Goal: Task Accomplishment & Management: Manage account settings

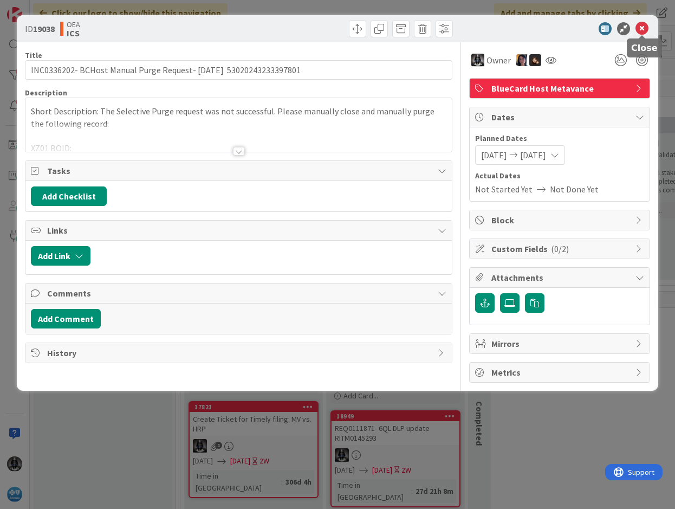
click at [644, 25] on icon at bounding box center [642, 28] width 13 height 13
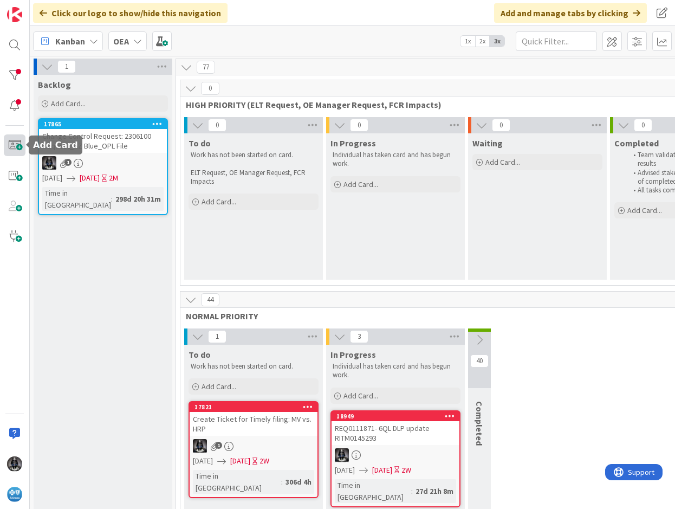
click at [16, 146] on span at bounding box center [15, 145] width 22 height 22
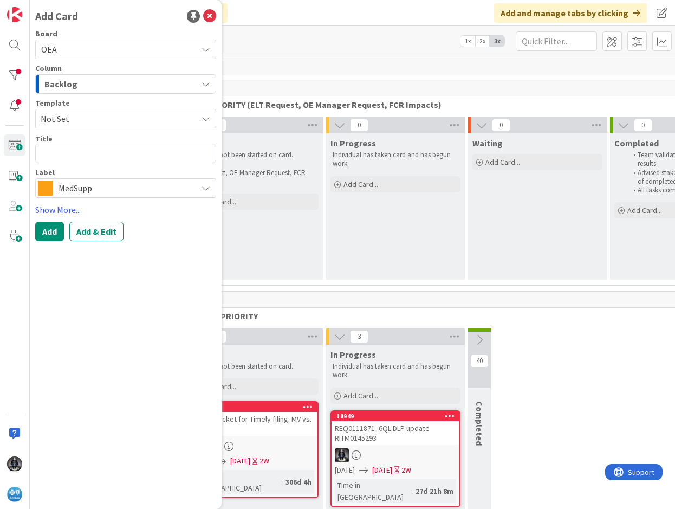
click at [206, 85] on icon "button" at bounding box center [206, 84] width 9 height 9
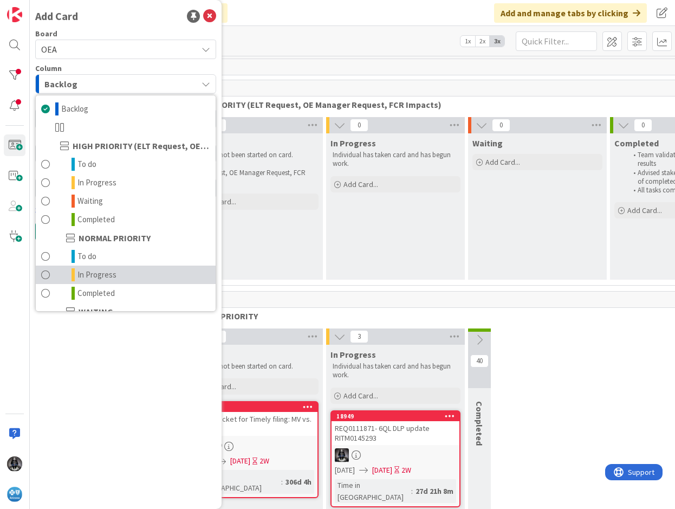
click at [98, 275] on span "In Progress" at bounding box center [96, 274] width 39 height 13
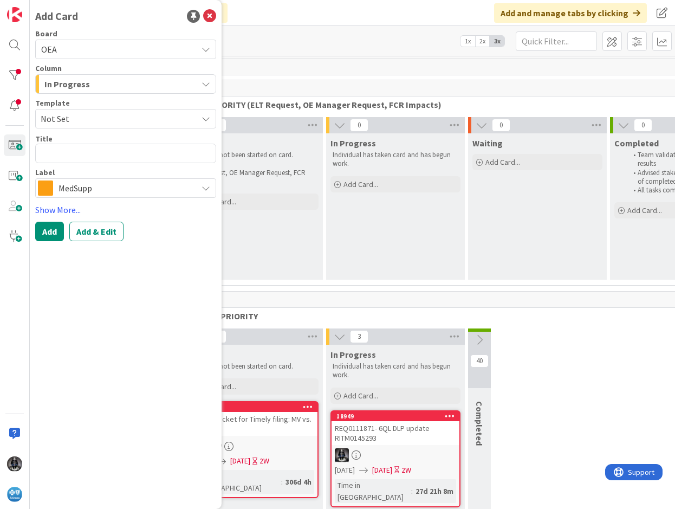
click at [206, 188] on icon at bounding box center [206, 188] width 9 height 9
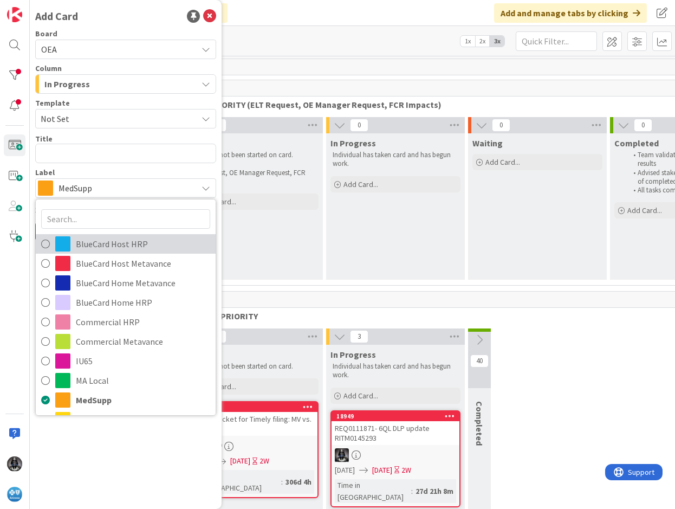
click at [116, 245] on span "BlueCard Host HRP" at bounding box center [143, 244] width 134 height 16
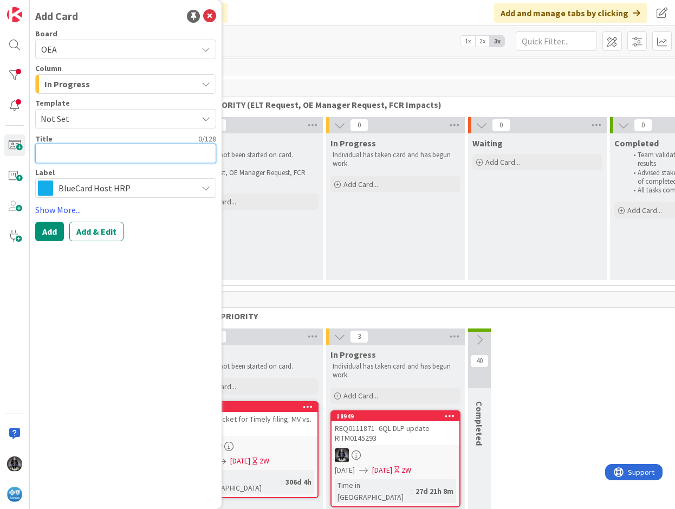
click at [54, 145] on textarea at bounding box center [125, 154] width 181 height 20
type textarea "x"
type textarea "B"
type textarea "x"
type textarea "BC"
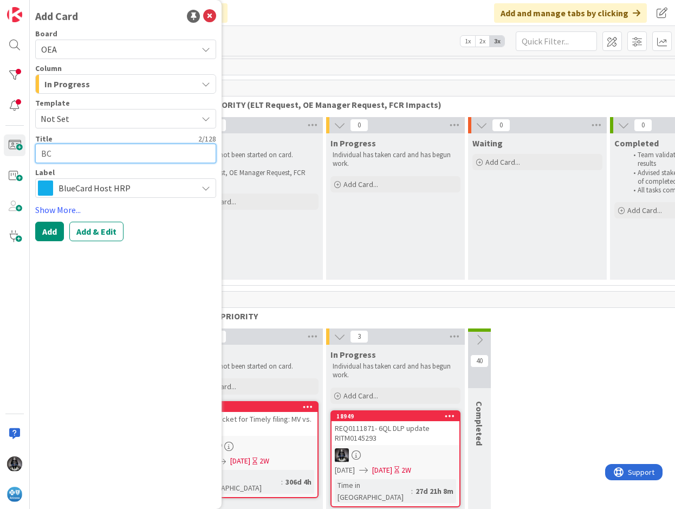
type textarea "x"
type textarea "BCHo"
type textarea "x"
type textarea "BCHos"
type textarea "x"
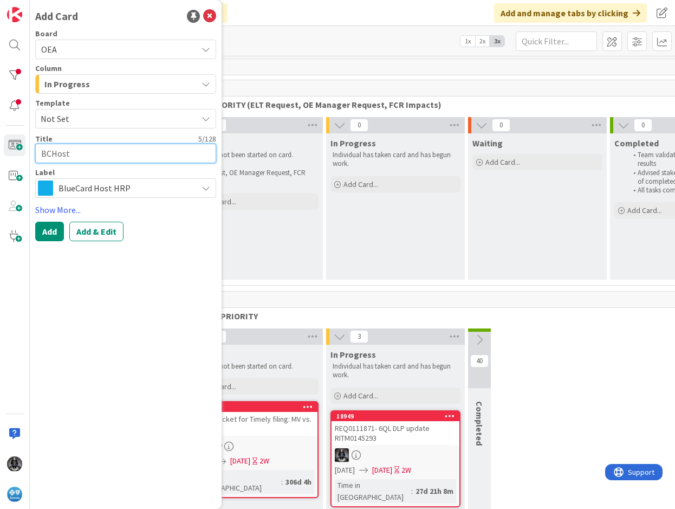
type textarea "BCHost"
type textarea "x"
type textarea "BCHost H"
type textarea "x"
type textarea "BCHost HRP"
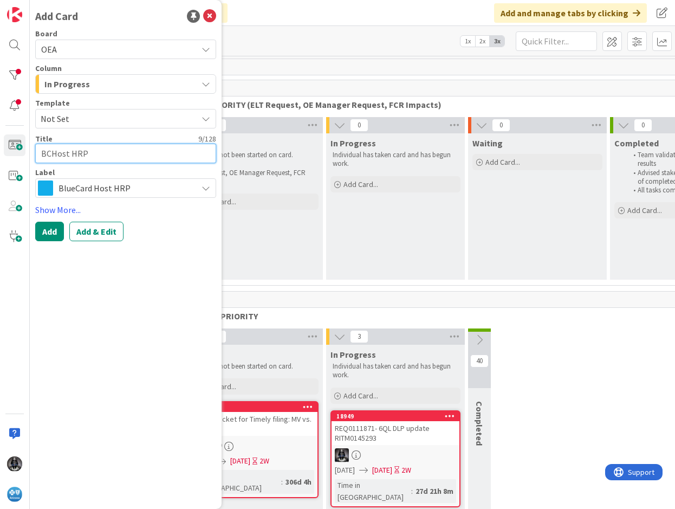
type textarea "x"
type textarea "BCHost HRP"
type textarea "x"
type textarea "BCHost HRP Ca"
type textarea "x"
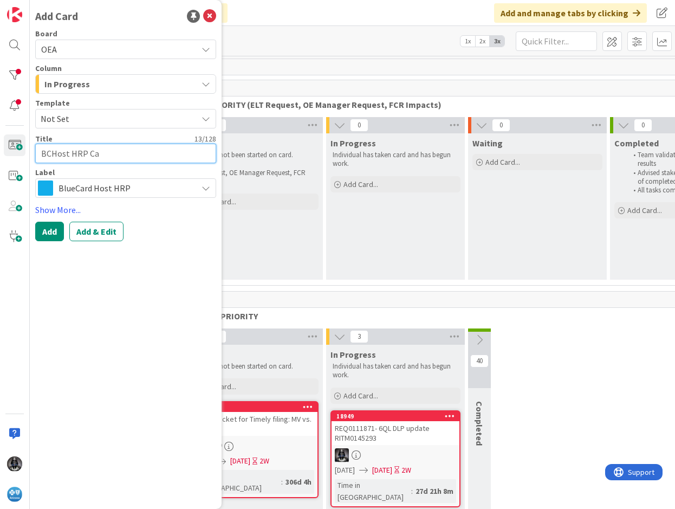
type textarea "BCHost HRP Can"
type textarea "x"
type textarea "BCHost HRP Canc"
type textarea "x"
type textarea "BCHost HRP Cance"
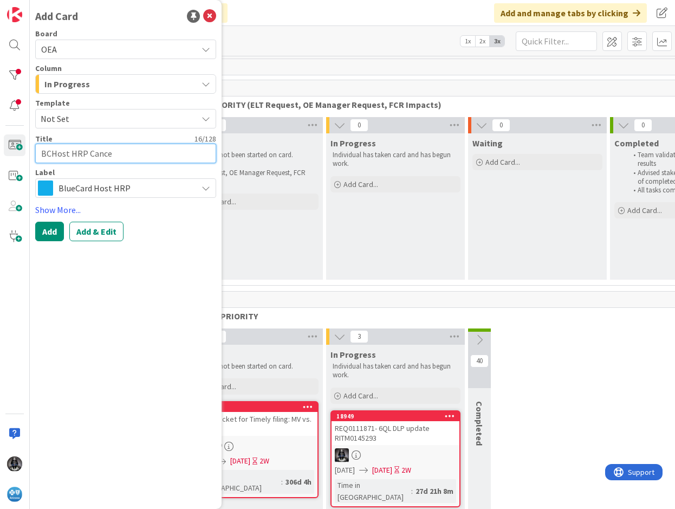
type textarea "x"
type textarea "BCHost HRP Cancel"
type textarea "x"
type textarea "BCHost HRP Cancel"
type textarea "x"
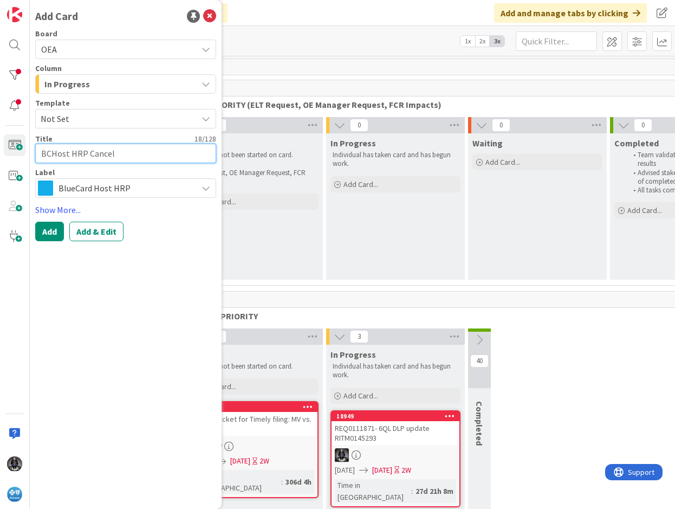
type textarea "BCHost HRP Cancel R"
type textarea "x"
type textarea "BCHost HRP Cancel Re"
type textarea "x"
type textarea "BCHost HRP Cancel Req"
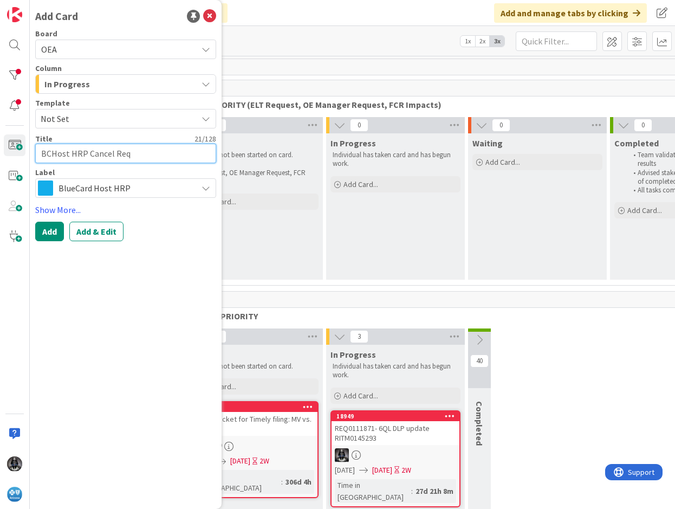
type textarea "x"
type textarea "BCHost HRP Cancel Reque"
type textarea "x"
type textarea "BCHost HRP Cancel Reques"
type textarea "x"
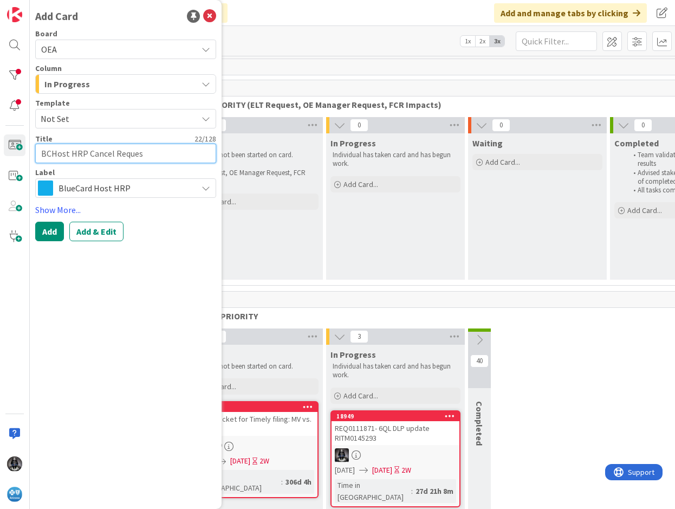
type textarea "BCHost HRP Cancel Request"
type textarea "x"
type textarea "BCHost HRP Cancel Requests"
type textarea "x"
type textarea "BCHost HRP Cancel Requests-"
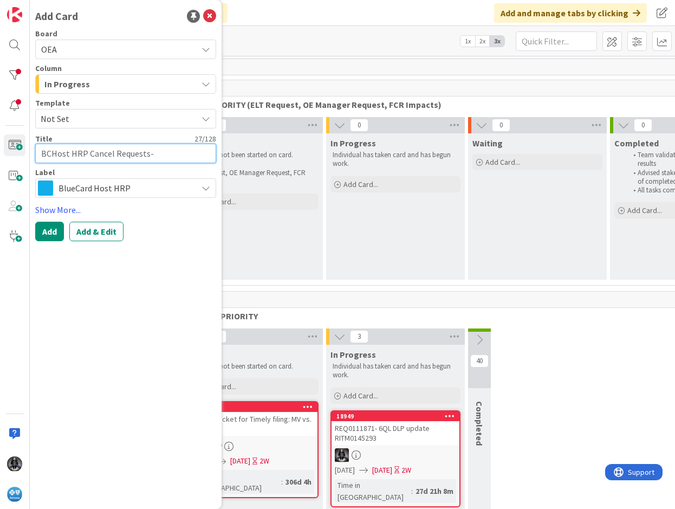
type textarea "x"
type textarea "BCHost HRP Cancel Requests-"
type textarea "x"
type textarea "BCHost HRP Cancel Requests- 1"
type textarea "x"
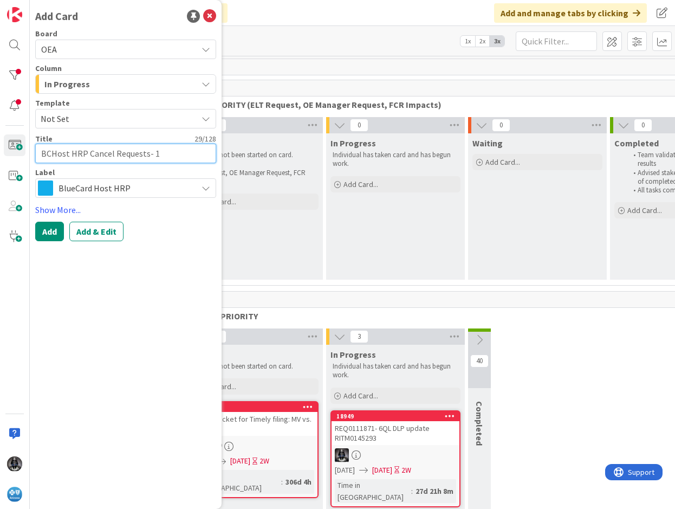
type textarea "BCHost HRP Cancel Requests- 10"
type textarea "x"
type textarea "BCHost HRP Cancel Requests- 10/"
type textarea "x"
type textarea "BCHost HRP Cancel Requests- 10/0"
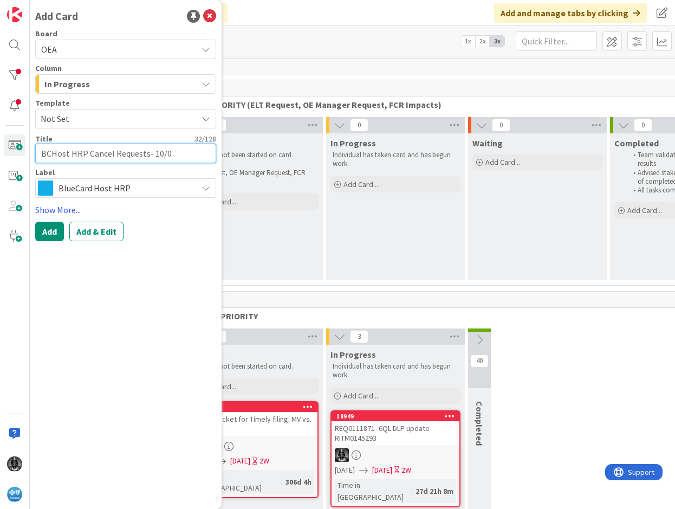
type textarea "x"
type textarea "BCHost HRP Cancel Requests- 10/07"
type textarea "x"
type textarea "BCHost HRP Cancel Requests- 10/07/"
type textarea "x"
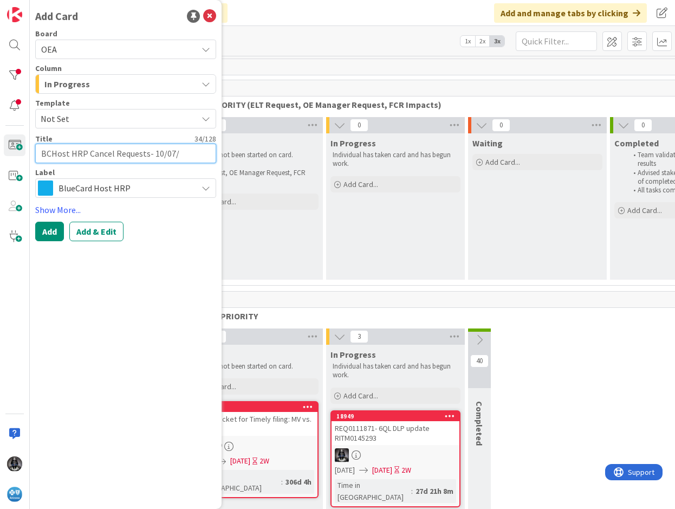
type textarea "BCHost HRP Cancel Requests- 10/07/2"
type textarea "x"
type textarea "BCHost HRP Cancel Requests- [DATE]"
click at [107, 230] on button "Add & Edit" at bounding box center [96, 232] width 54 height 20
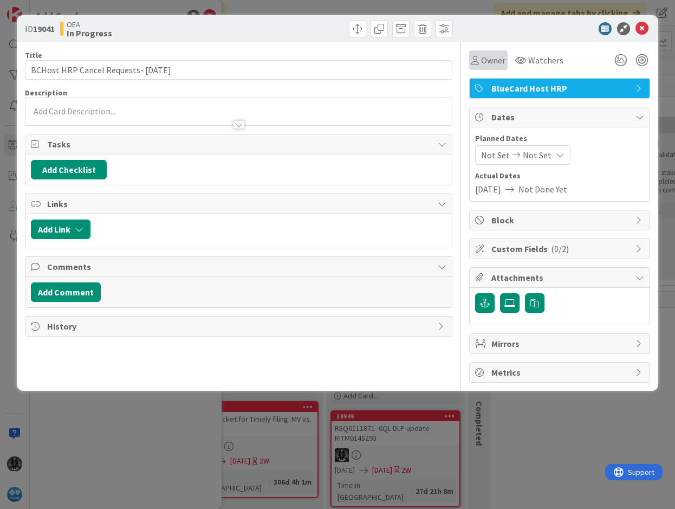
click at [491, 59] on span "Owner" at bounding box center [493, 60] width 24 height 13
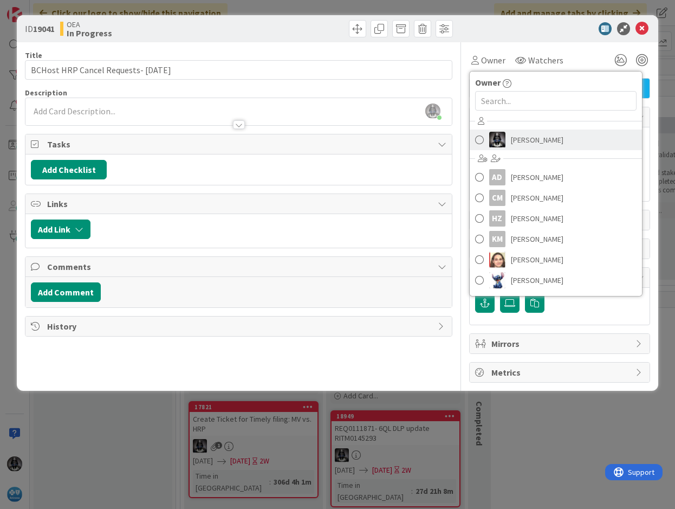
click at [524, 137] on span "[PERSON_NAME]" at bounding box center [537, 140] width 53 height 16
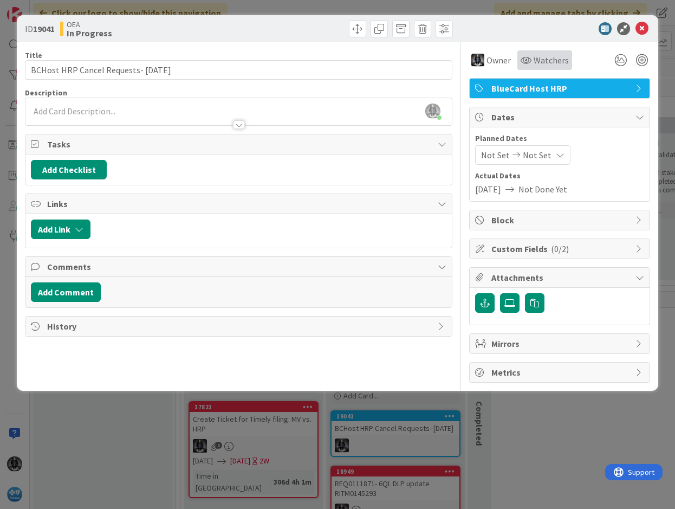
click at [549, 60] on span "Watchers" at bounding box center [551, 60] width 35 height 13
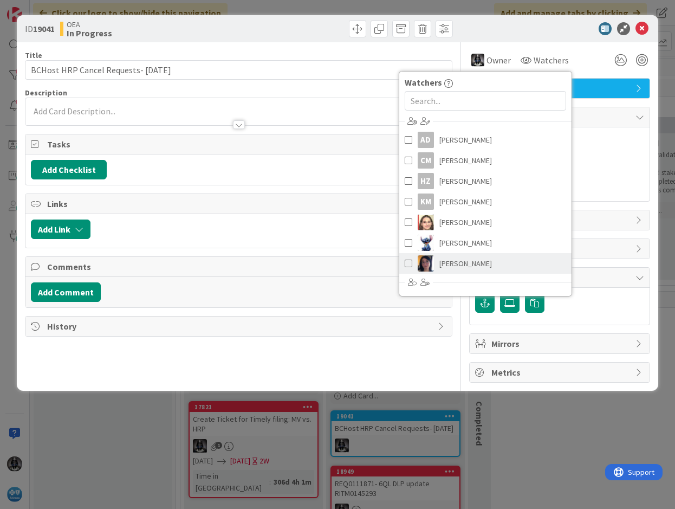
click at [466, 259] on span "[PERSON_NAME]" at bounding box center [465, 263] width 53 height 16
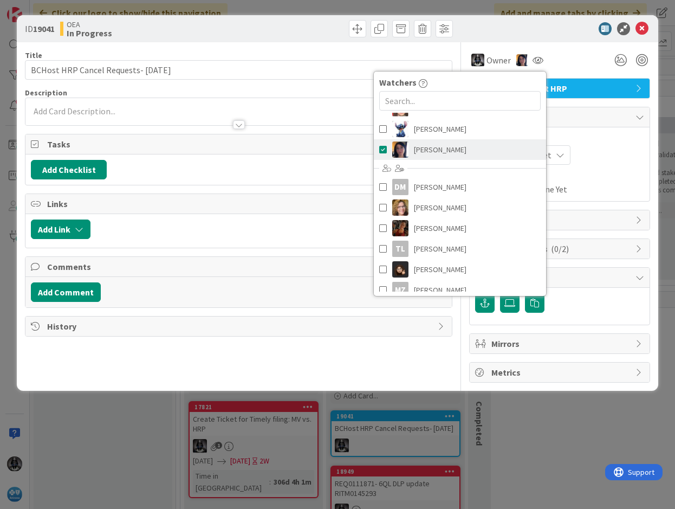
scroll to position [122, 0]
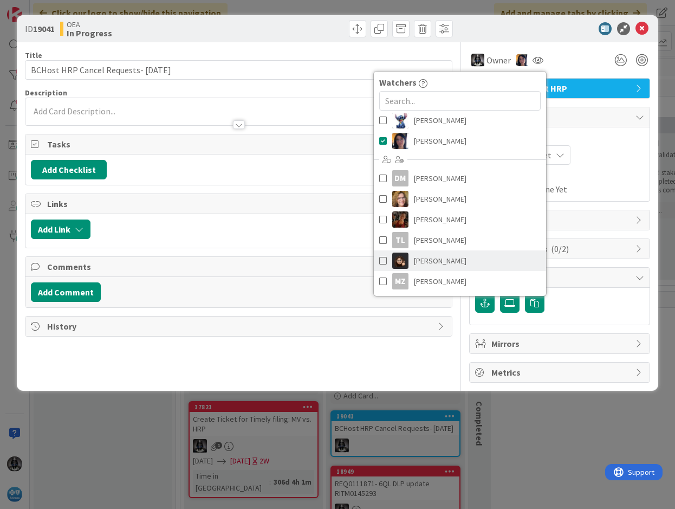
click at [428, 256] on span "[PERSON_NAME]" at bounding box center [440, 260] width 53 height 16
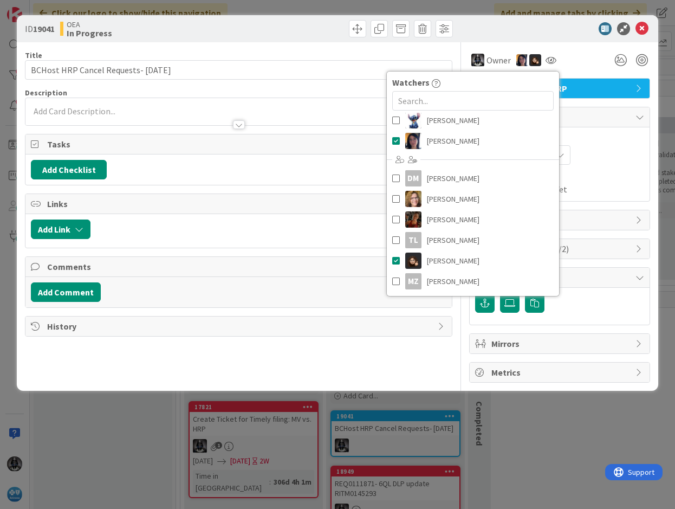
click at [624, 161] on div "Not Set Not Set" at bounding box center [559, 155] width 169 height 20
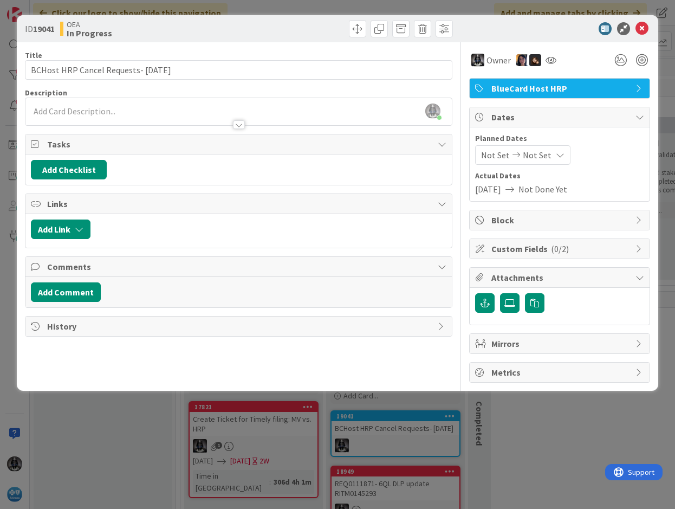
click at [490, 156] on span "Not Set" at bounding box center [495, 154] width 29 height 13
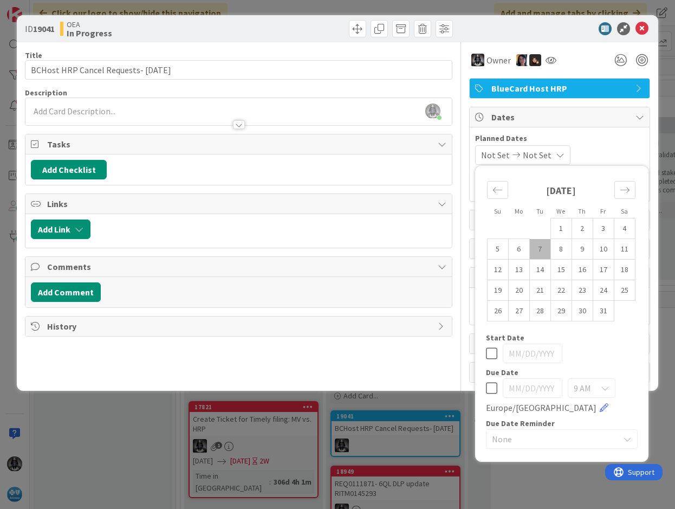
click at [537, 244] on td "7" at bounding box center [539, 249] width 21 height 21
type input "[DATE]"
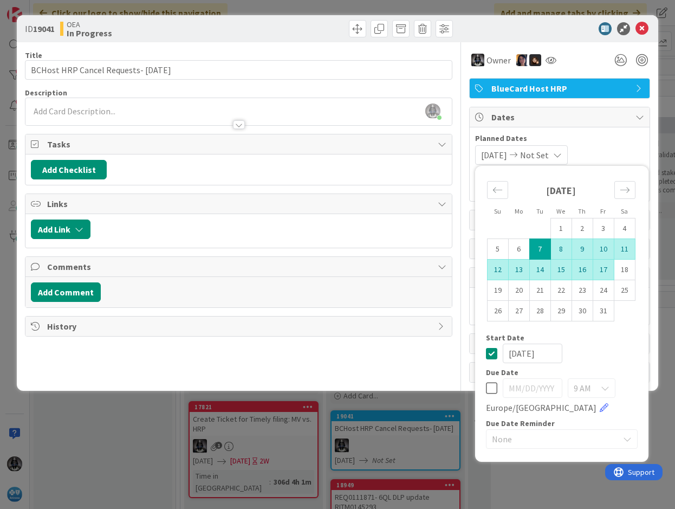
click at [607, 268] on td "17" at bounding box center [603, 270] width 21 height 21
type input "[DATE]"
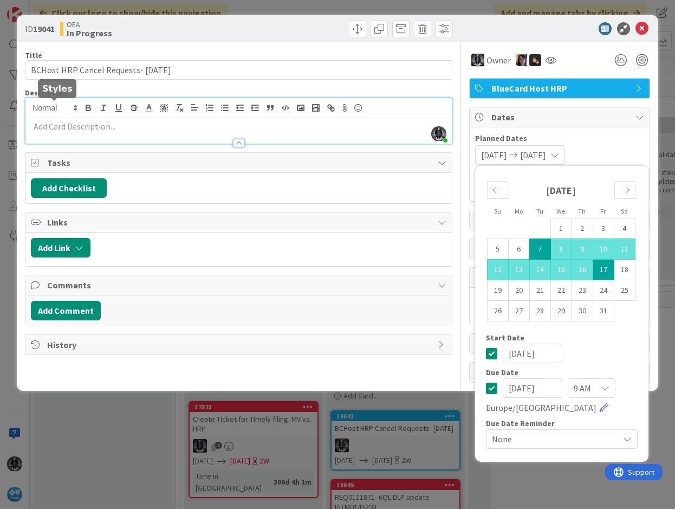
click at [50, 108] on div "[PERSON_NAME] just joined" at bounding box center [238, 121] width 426 height 46
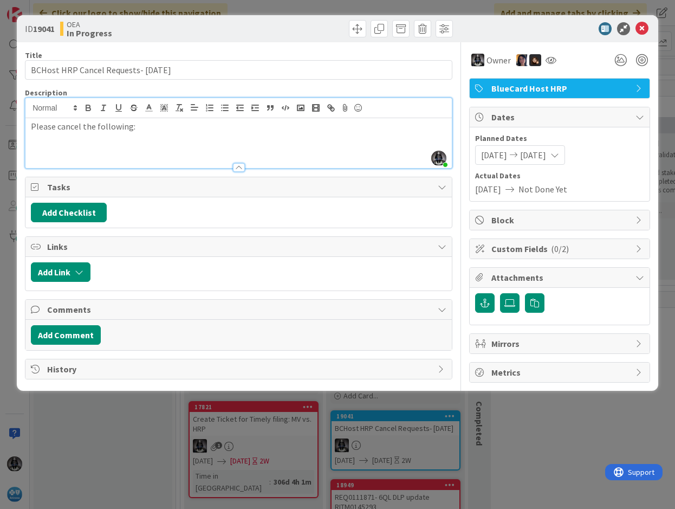
click at [33, 145] on p at bounding box center [239, 151] width 416 height 12
click at [113, 152] on p "202519900116351-" at bounding box center [239, 151] width 416 height 12
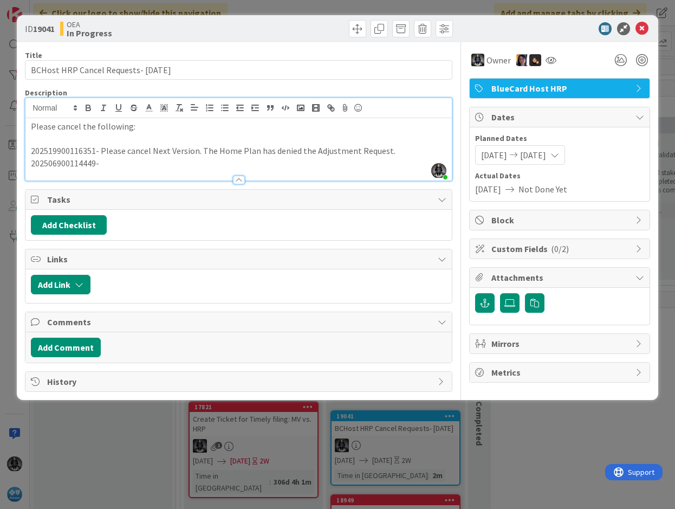
click at [114, 165] on p "202506900114449-" at bounding box center [239, 163] width 416 height 12
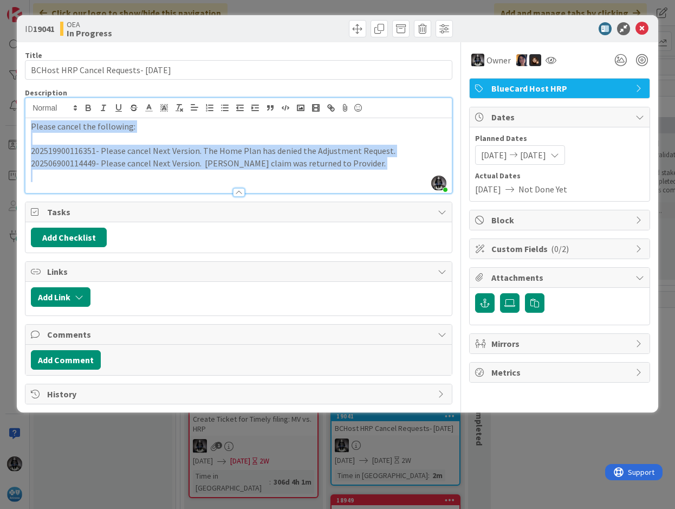
drag, startPoint x: 30, startPoint y: 124, endPoint x: 354, endPoint y: 189, distance: 329.8
click at [354, 189] on div "Description [PERSON_NAME] joined 4 m ago Please cancel the following: 202519900…" at bounding box center [238, 141] width 427 height 106
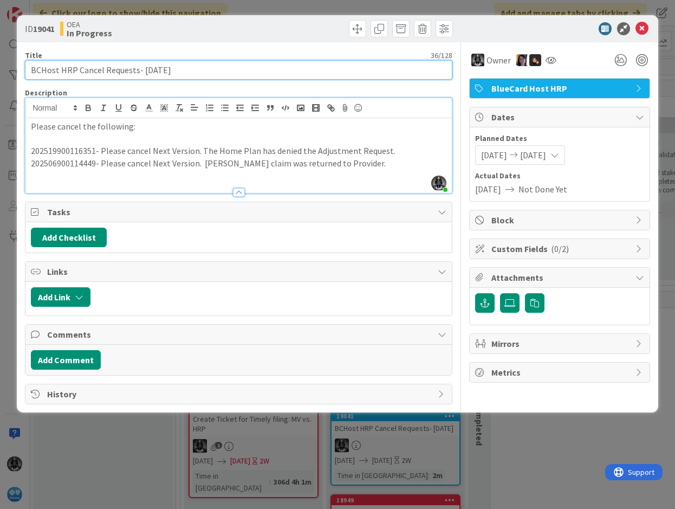
paste input "INC0336643"
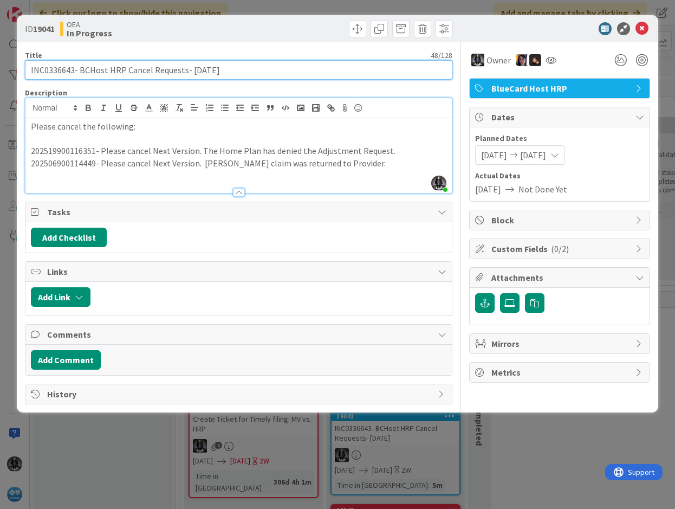
type input "INC0336643- BCHost HRP Cancel Requests- [DATE]"
click at [51, 70] on input "INC0336643- BCHost HRP Cancel Requests- [DATE]" at bounding box center [238, 70] width 427 height 20
click at [51, 71] on input "INC0336643- BCHost HRP Cancel Requests- [DATE]" at bounding box center [238, 70] width 427 height 20
drag, startPoint x: 79, startPoint y: 69, endPoint x: 225, endPoint y: 81, distance: 146.8
click at [225, 81] on div "Title 48 / 128 INC0336643- BCHost HRP Cancel Requests- [DATE] Description [PERS…" at bounding box center [238, 223] width 427 height 362
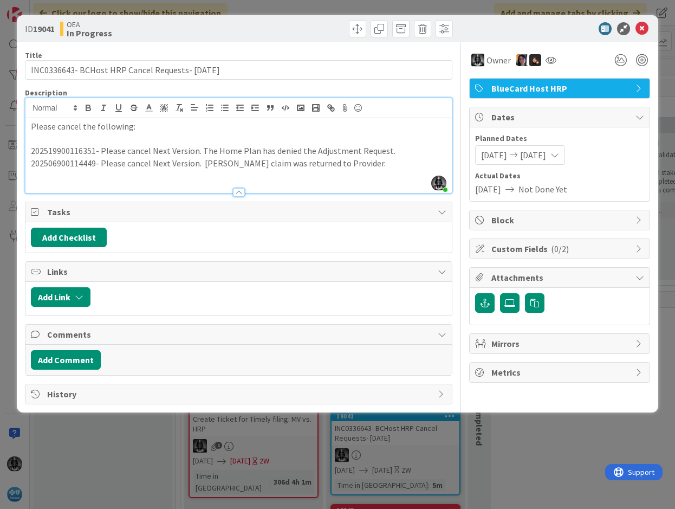
click at [33, 155] on p "202519900116351- Please cancel Next Version. The Home Plan has denied the Adjus…" at bounding box center [239, 151] width 416 height 12
click at [43, 150] on p "202519900116351- Please cancel Next Version. The Home Plan has denied the Adjus…" at bounding box center [239, 151] width 416 height 12
copy p "202519900116351"
click at [73, 167] on p "202506900114449- Please cancel Next Version. [PERSON_NAME] claim was returned t…" at bounding box center [239, 163] width 416 height 12
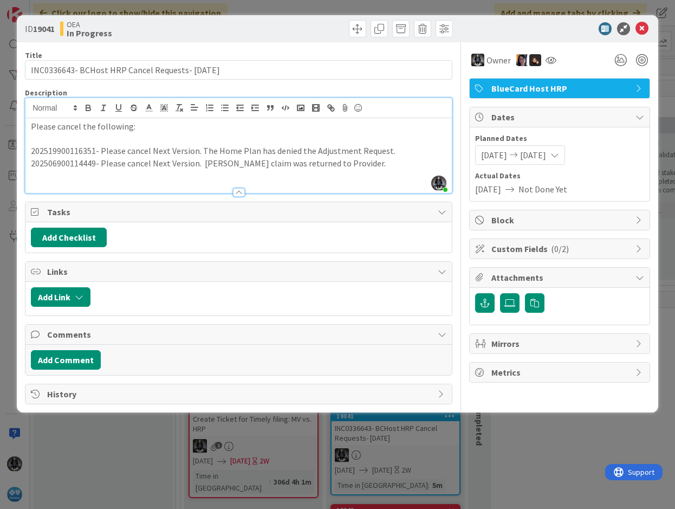
click at [68, 164] on p "202506900114449- Please cancel Next Version. [PERSON_NAME] claim was returned t…" at bounding box center [239, 163] width 416 height 12
click at [68, 163] on p "202506900114449- Please cancel Next Version. [PERSON_NAME] claim was returned t…" at bounding box center [239, 163] width 416 height 12
click at [68, 162] on p "202506900114449- Please cancel Next Version. [PERSON_NAME] claim was returned t…" at bounding box center [239, 163] width 416 height 12
copy p "202506900114449"
